Goal: Transaction & Acquisition: Book appointment/travel/reservation

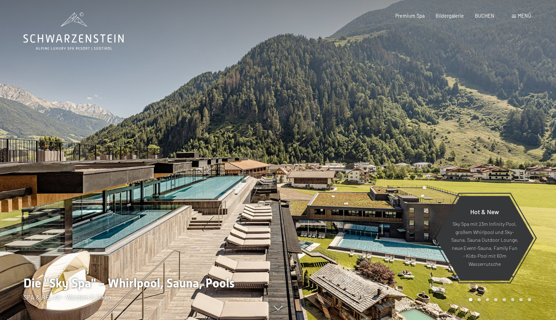
click at [514, 15] on span at bounding box center [514, 16] width 4 height 3
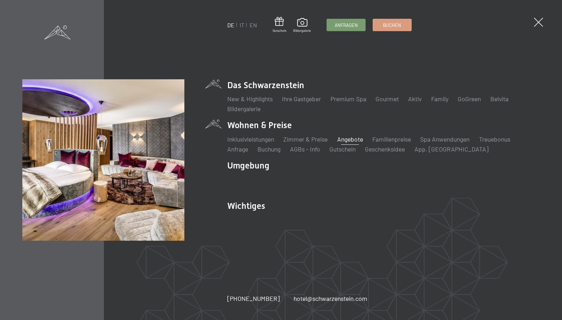
click at [350, 140] on link "Angebote" at bounding box center [350, 139] width 26 height 8
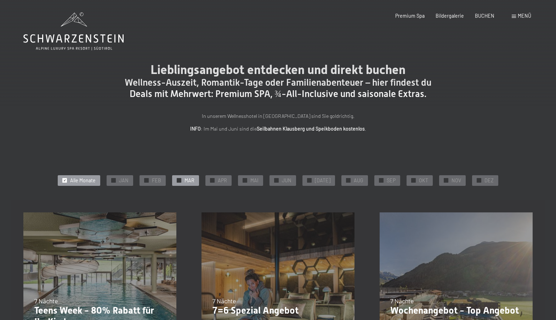
click at [190, 182] on span "MAR" at bounding box center [190, 180] width 10 height 7
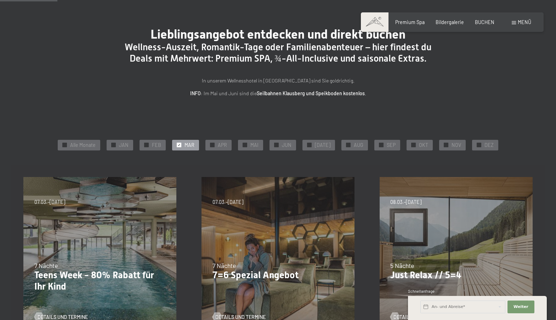
scroll to position [71, 0]
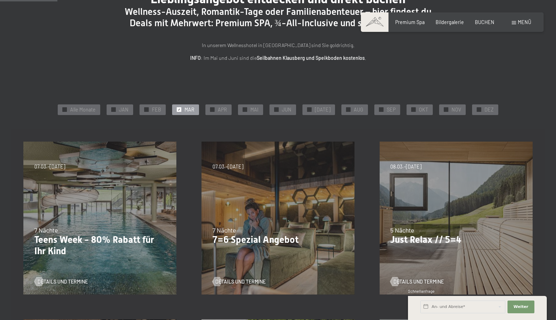
click at [251, 278] on div "Details und Termine" at bounding box center [276, 277] width 127 height 16
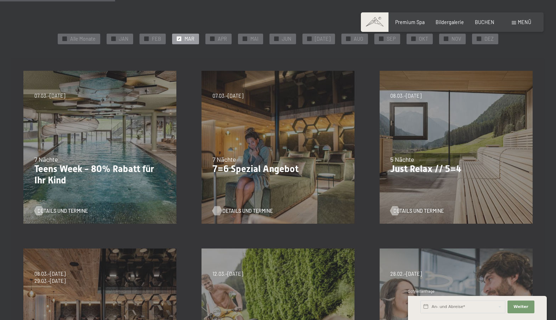
click at [252, 209] on span "Details und Termine" at bounding box center [248, 211] width 50 height 7
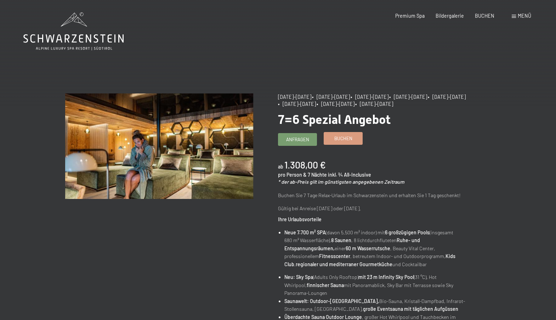
click at [342, 139] on span "Buchen" at bounding box center [344, 138] width 18 height 6
click at [343, 139] on span "Buchen" at bounding box center [344, 138] width 18 height 6
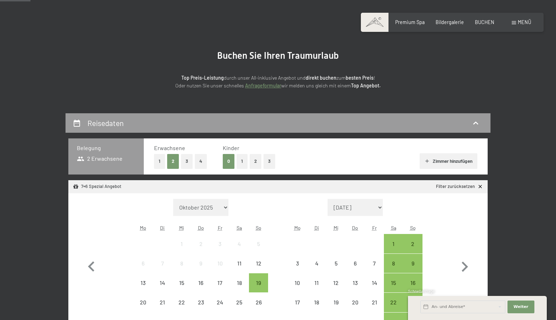
scroll to position [142, 0]
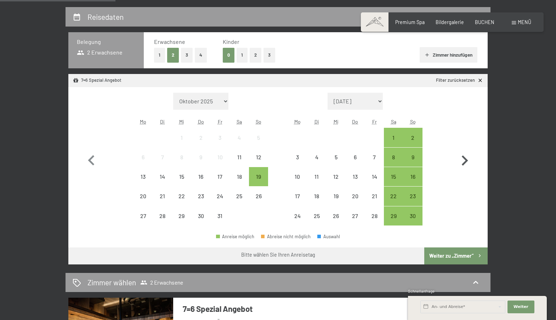
click at [464, 161] on icon "button" at bounding box center [465, 161] width 21 height 21
select select "2025-11-01"
select select "2025-12-01"
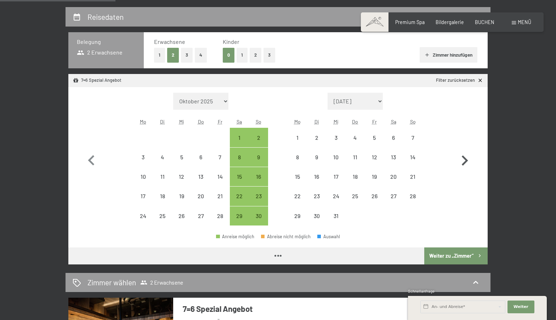
click at [464, 161] on icon "button" at bounding box center [465, 161] width 21 height 21
select select "2025-12-01"
select select "2026-01-01"
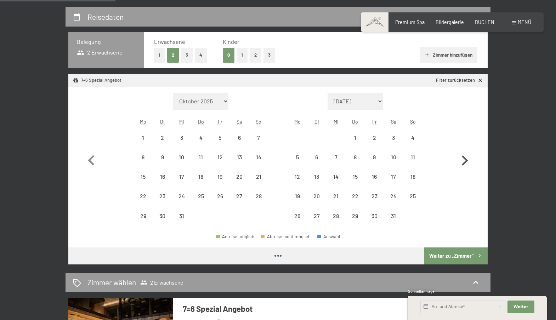
click at [464, 161] on icon "button" at bounding box center [465, 161] width 21 height 21
select select "2026-02-01"
select select "2026-03-01"
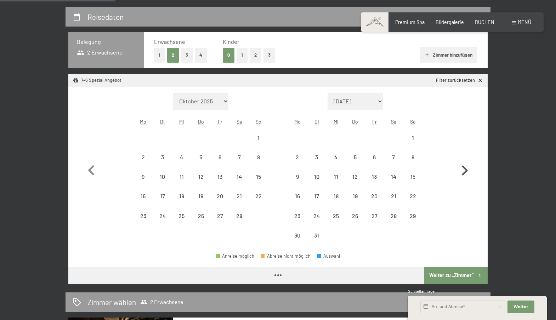
select select "2026-02-01"
select select "2026-03-01"
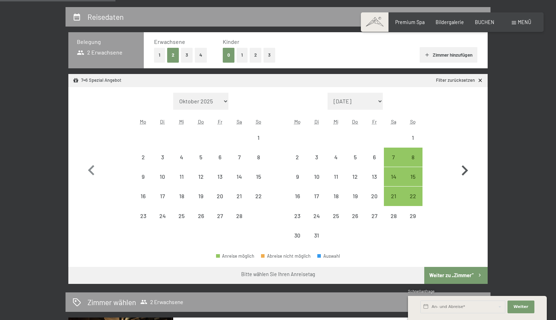
click at [464, 161] on icon "button" at bounding box center [465, 171] width 21 height 21
select select "2026-03-01"
select select "2026-04-01"
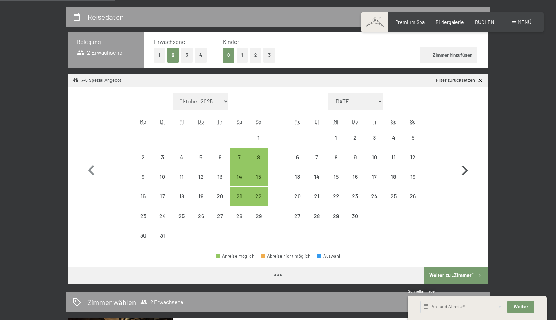
select select "2026-03-01"
select select "2026-04-01"
click at [239, 158] on div "7" at bounding box center [240, 164] width 18 height 18
select select "2026-03-01"
select select "2026-04-01"
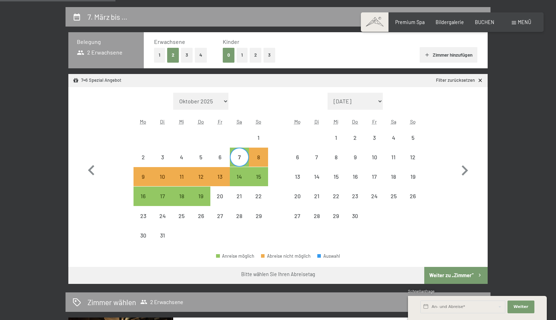
click at [241, 178] on span "Einwilligung Marketing*" at bounding box center [238, 180] width 58 height 7
click at [206, 178] on input "Einwilligung Marketing*" at bounding box center [202, 180] width 7 height 7
checkbox input "false"
click at [238, 176] on div "14" at bounding box center [240, 183] width 18 height 18
select select "2026-03-01"
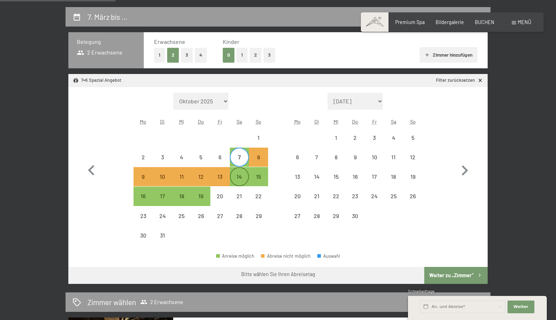
select select "2026-04-01"
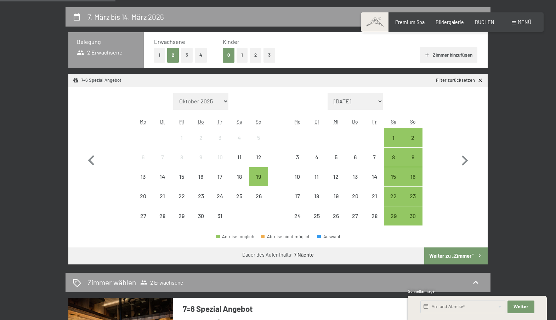
click at [453, 254] on button "Weiter zu „Zimmer“" at bounding box center [456, 256] width 63 height 17
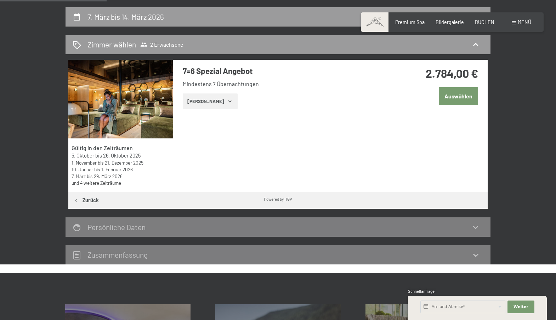
scroll to position [149, 0]
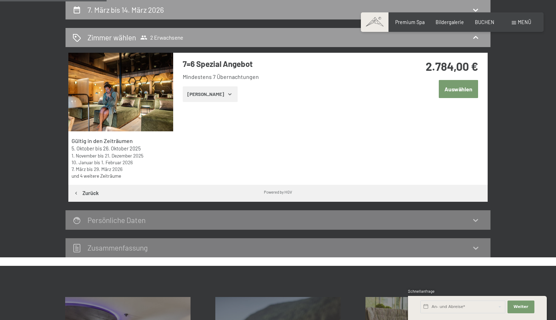
click at [458, 90] on button "Auswählen" at bounding box center [458, 89] width 39 height 18
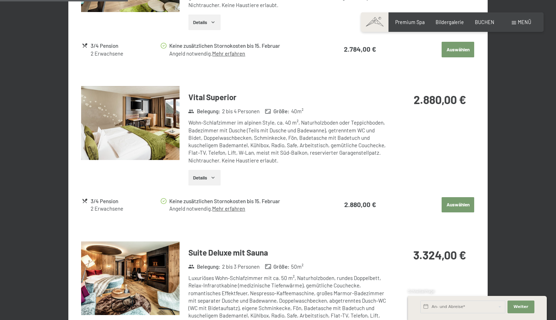
scroll to position [326, 0]
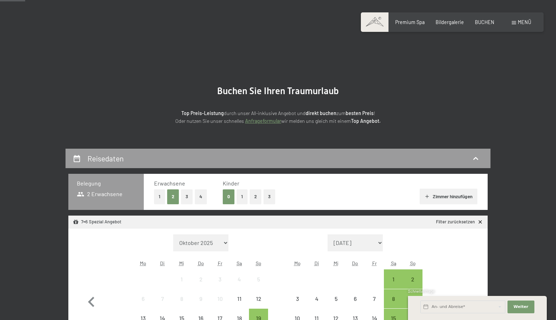
scroll to position [71, 0]
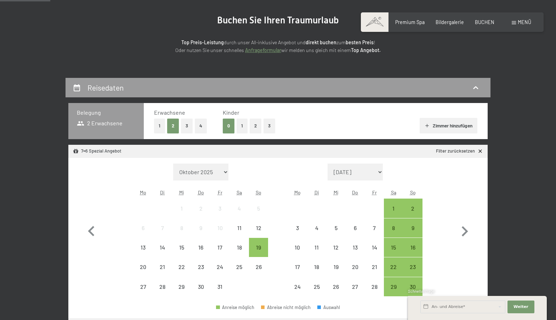
click at [225, 172] on select "Oktober 2025 [DATE] Dezember 2025 Januar 2026 Februar 2026 März 2026 [DATE] Mai…" at bounding box center [200, 172] width 55 height 17
select select "[DATE]"
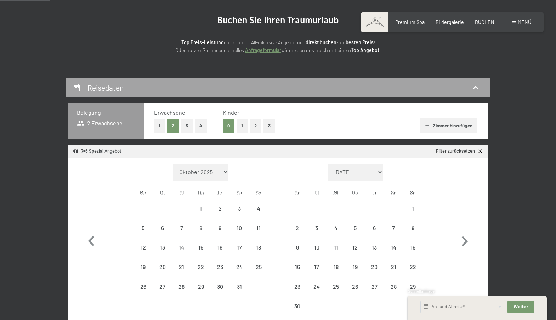
select select "[DATE]"
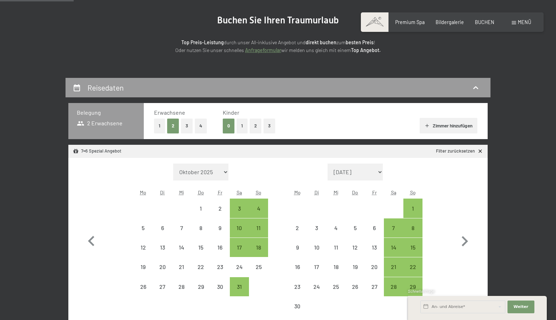
scroll to position [106, 0]
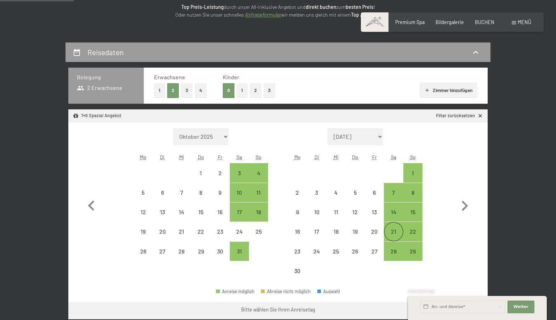
click at [393, 232] on div "21" at bounding box center [394, 238] width 18 height 18
select select "[DATE]"
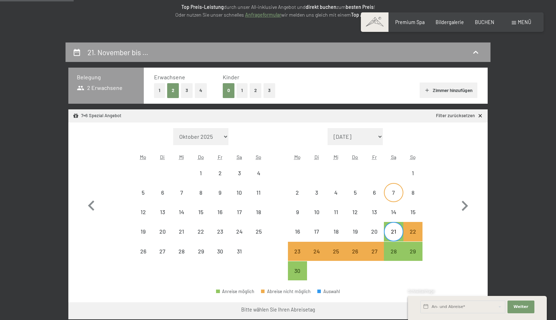
click at [395, 193] on div "7" at bounding box center [394, 199] width 18 height 18
select select "[DATE]"
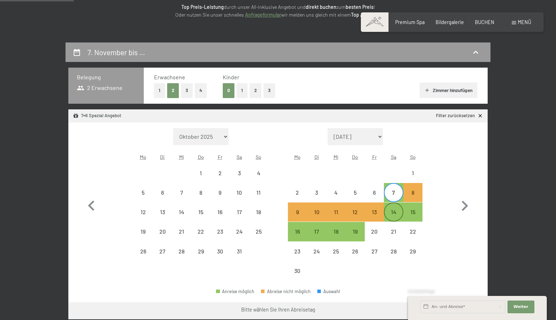
click at [394, 209] on div "14" at bounding box center [394, 218] width 18 height 18
select select "[DATE]"
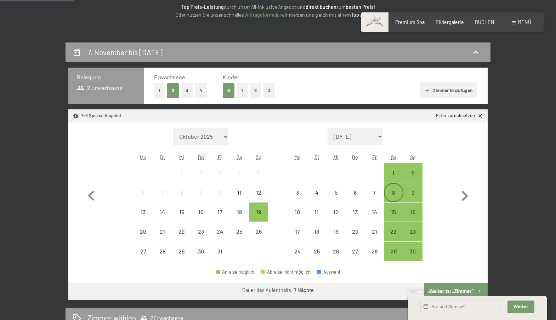
click at [395, 190] on div "8" at bounding box center [394, 199] width 18 height 18
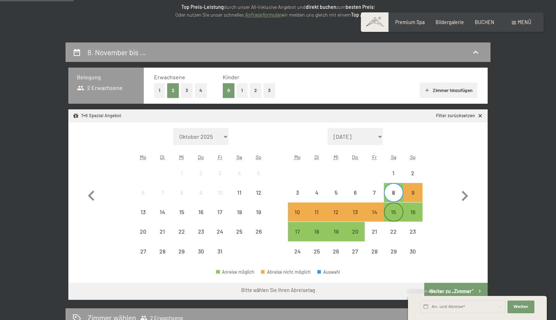
click at [396, 212] on div "15" at bounding box center [394, 218] width 18 height 18
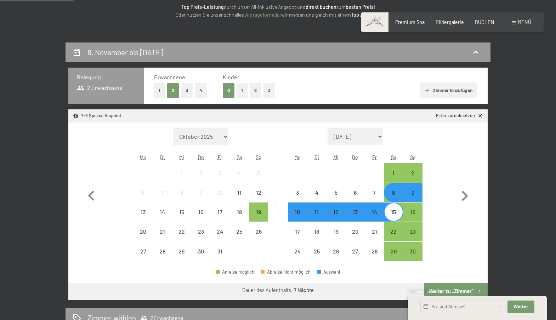
click at [225, 137] on select "Oktober 2025 [DATE] Dezember 2025 Januar 2026 Februar 2026 März 2026 [DATE] Mai…" at bounding box center [200, 136] width 55 height 17
select select "[DATE]"
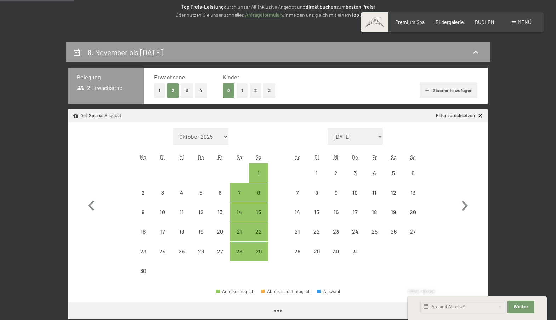
select select "[DATE]"
click at [239, 186] on div "7" at bounding box center [240, 193] width 18 height 18
select select "[DATE]"
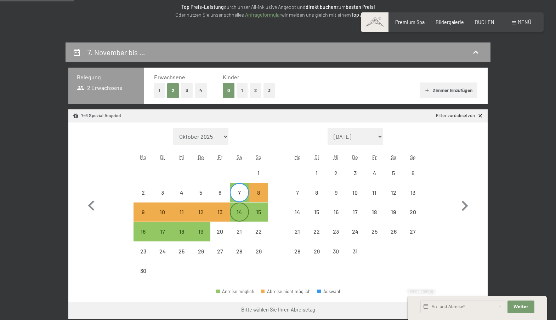
click at [240, 208] on div "14" at bounding box center [240, 212] width 18 height 18
select select "[DATE]"
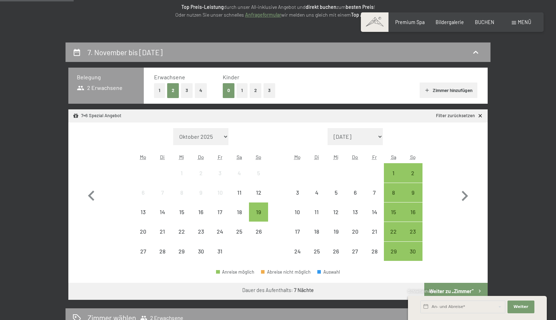
click at [458, 288] on button "Weiter zu „Zimmer“" at bounding box center [456, 291] width 63 height 17
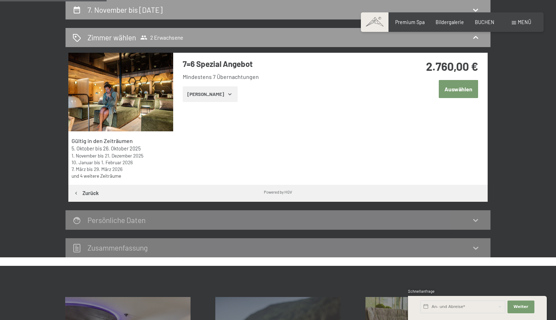
scroll to position [0, 0]
